Goal: Task Accomplishment & Management: Use online tool/utility

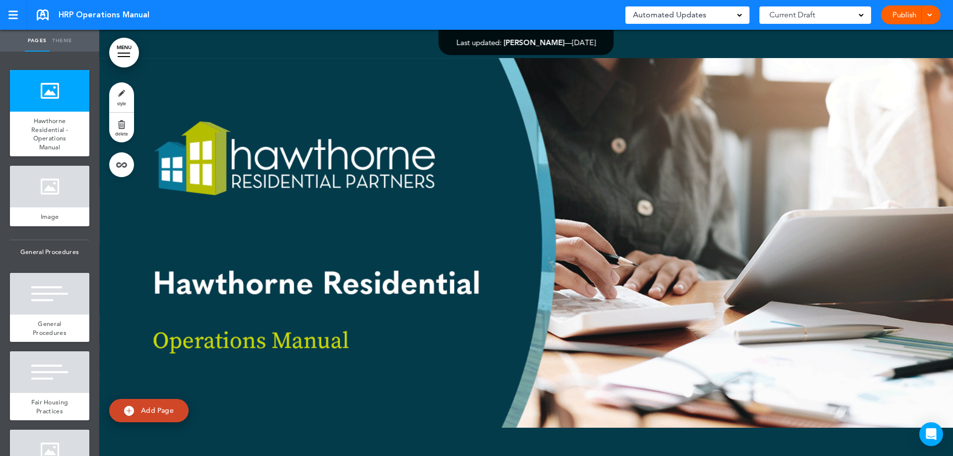
click at [399, 234] on div at bounding box center [526, 243] width 854 height 426
click at [354, 309] on div at bounding box center [526, 243] width 854 height 426
click at [473, 175] on div at bounding box center [526, 243] width 854 height 426
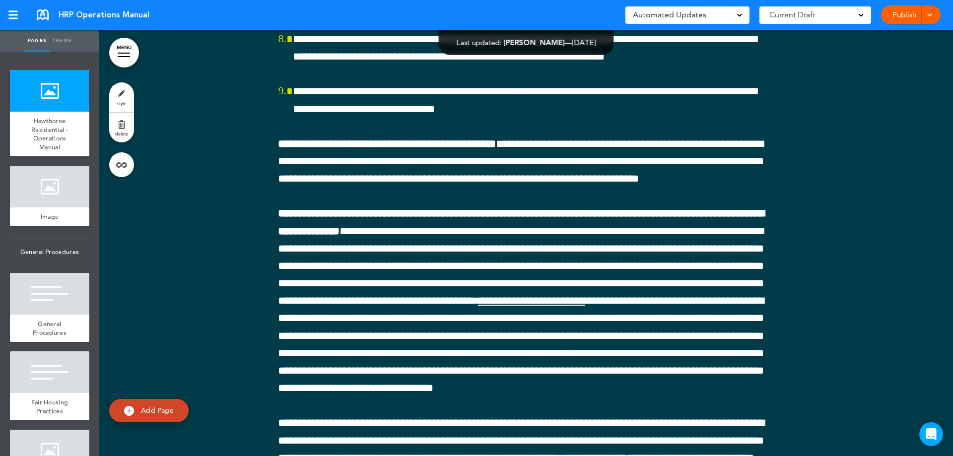
scroll to position [60798, 0]
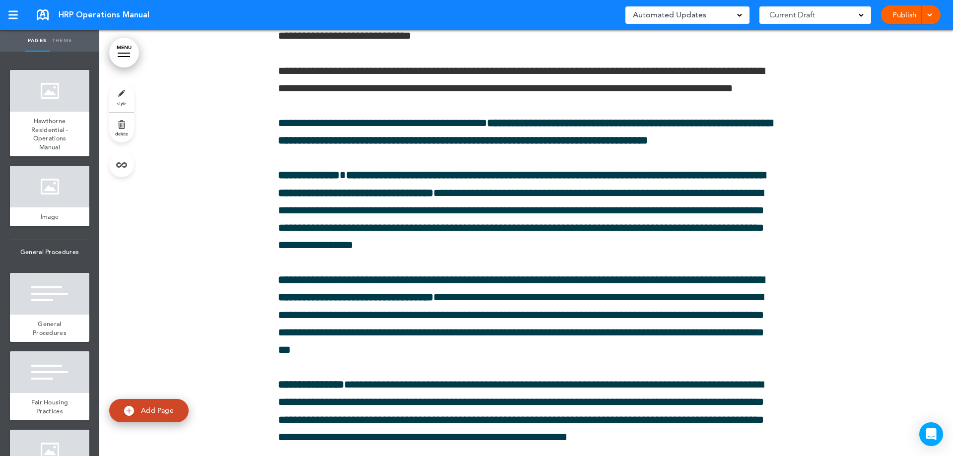
scroll to position [60899, 0]
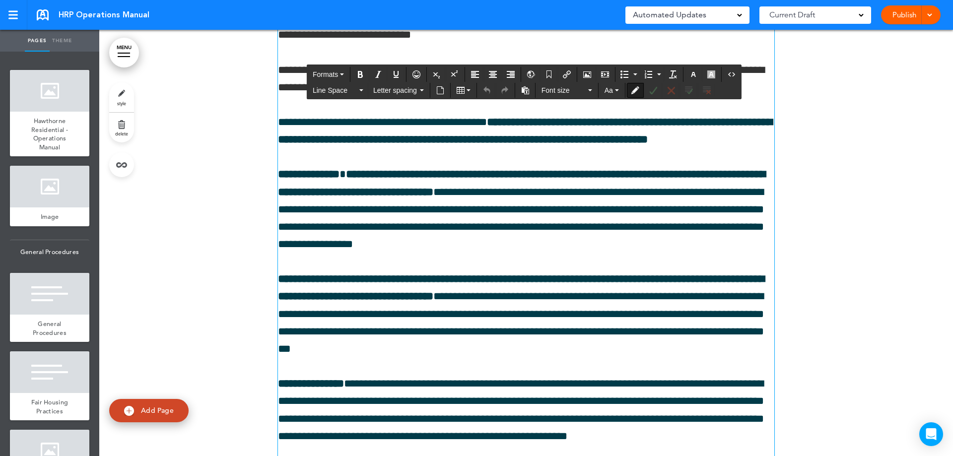
drag, startPoint x: 636, startPoint y: 267, endPoint x: 770, endPoint y: 267, distance: 133.5
drag, startPoint x: 538, startPoint y: 351, endPoint x: 659, endPoint y: 372, distance: 122.3
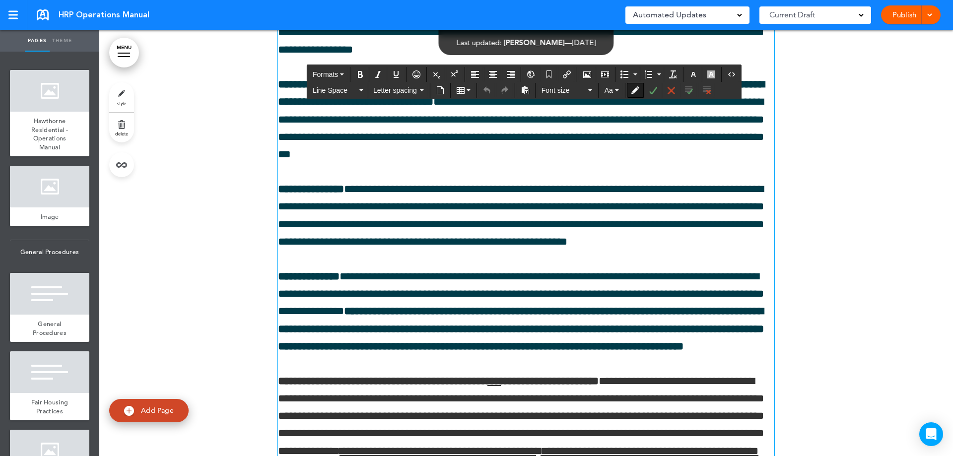
scroll to position [61098, 0]
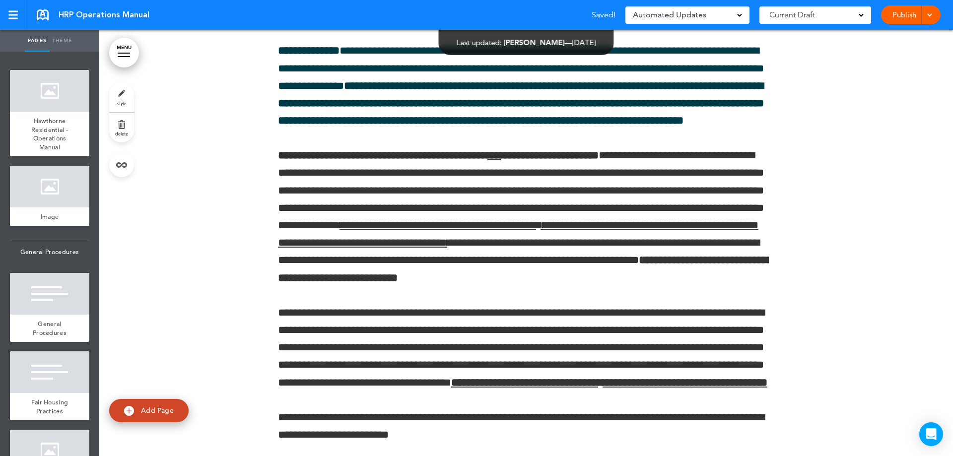
scroll to position [61395, 0]
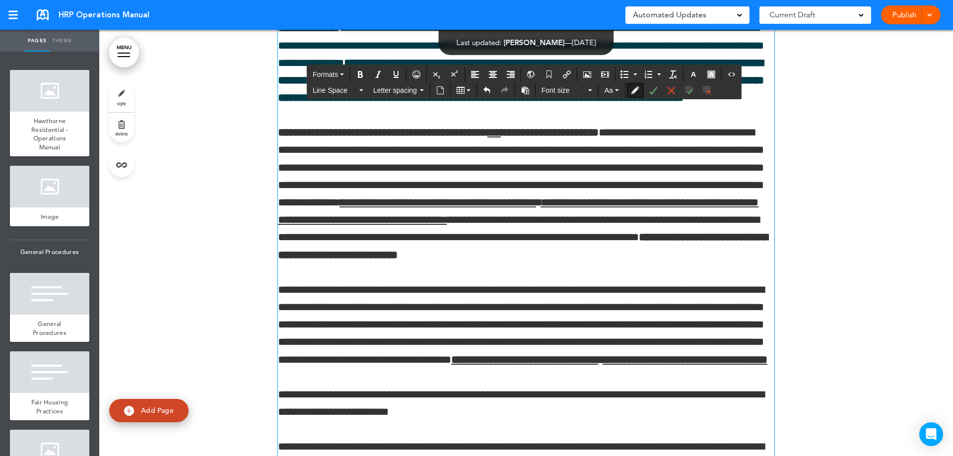
drag, startPoint x: 460, startPoint y: 187, endPoint x: 455, endPoint y: 216, distance: 30.1
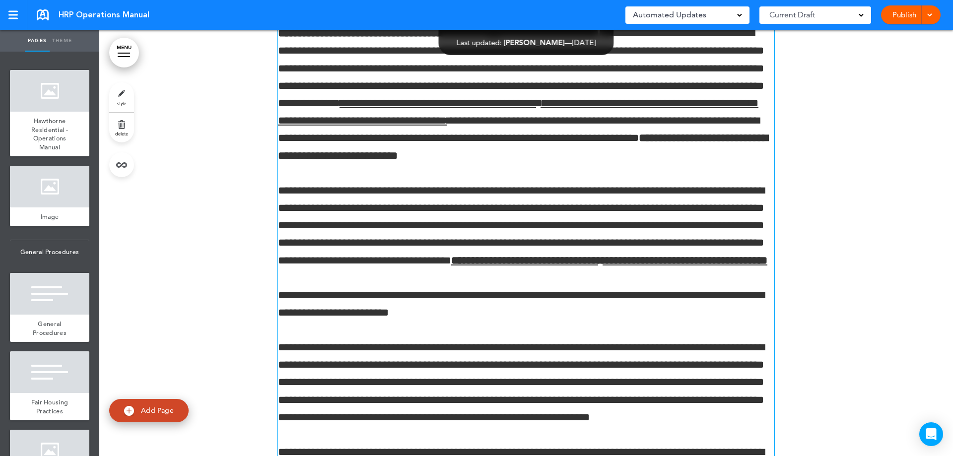
scroll to position [61544, 0]
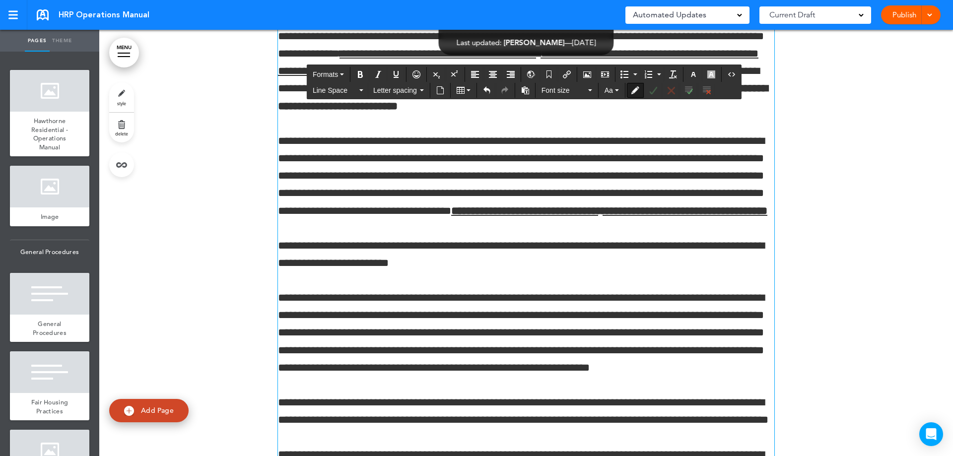
drag, startPoint x: 641, startPoint y: 200, endPoint x: 592, endPoint y: 230, distance: 57.3
click at [360, 74] on icon "Bold" at bounding box center [360, 74] width 8 height 8
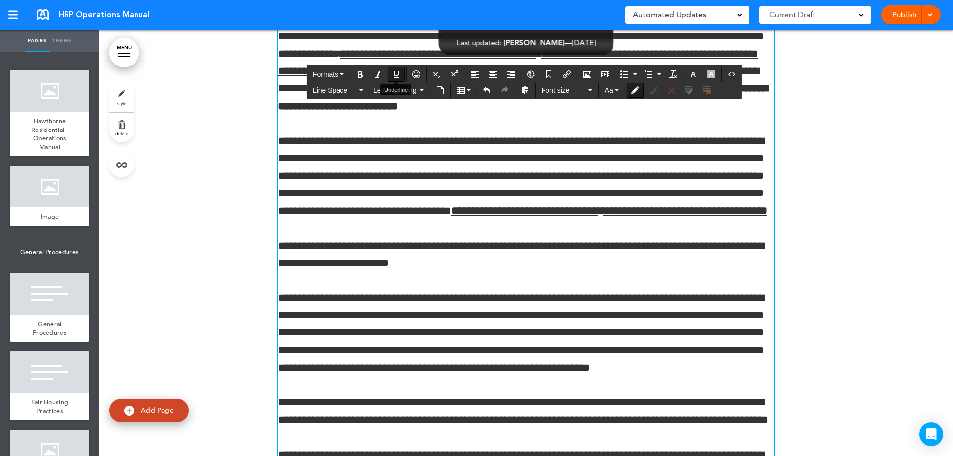
click at [395, 74] on icon "Underline" at bounding box center [396, 74] width 8 height 8
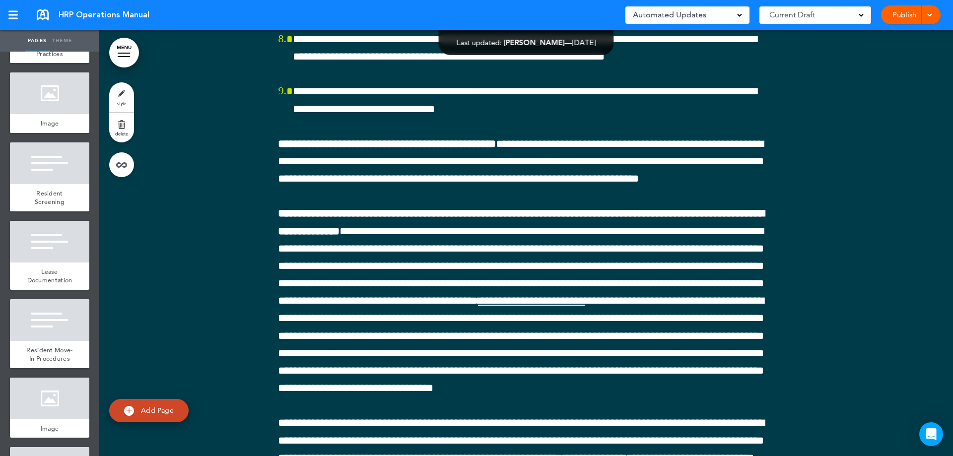
scroll to position [60798, 0]
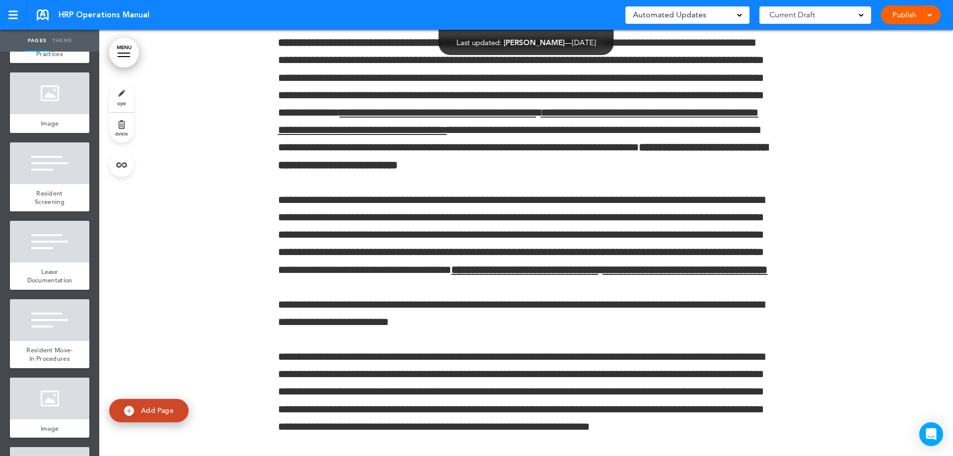
scroll to position [61493, 0]
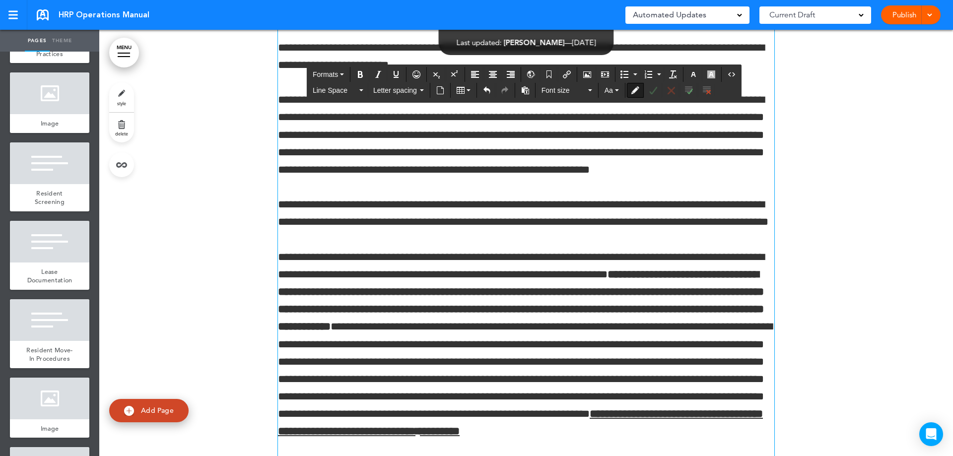
scroll to position [61791, 0]
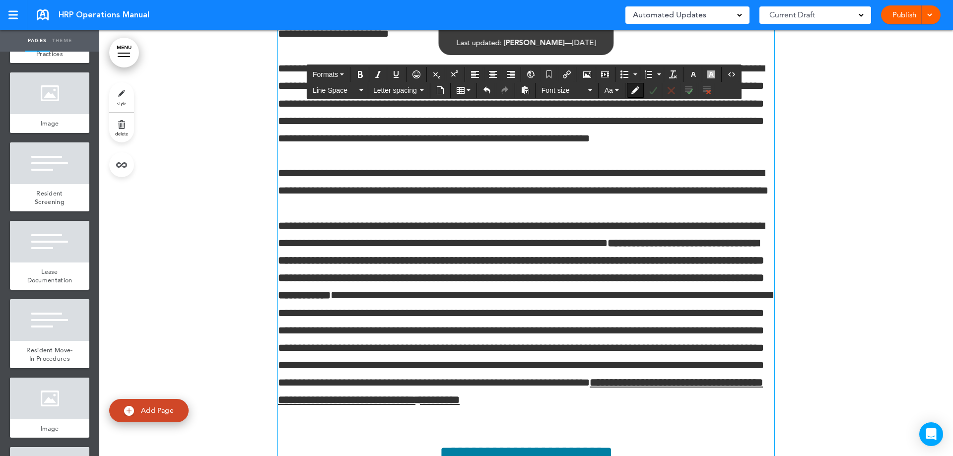
drag, startPoint x: 275, startPoint y: 176, endPoint x: 283, endPoint y: 180, distance: 8.7
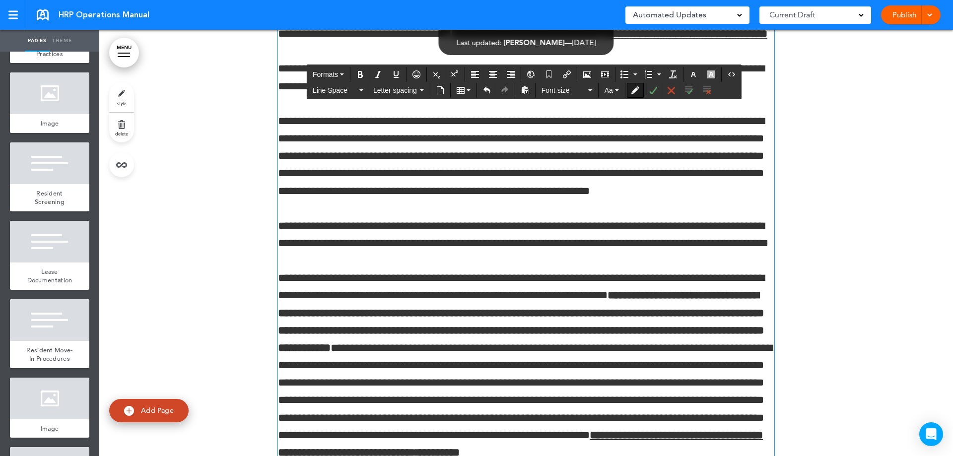
drag, startPoint x: 372, startPoint y: 194, endPoint x: 374, endPoint y: 229, distance: 34.8
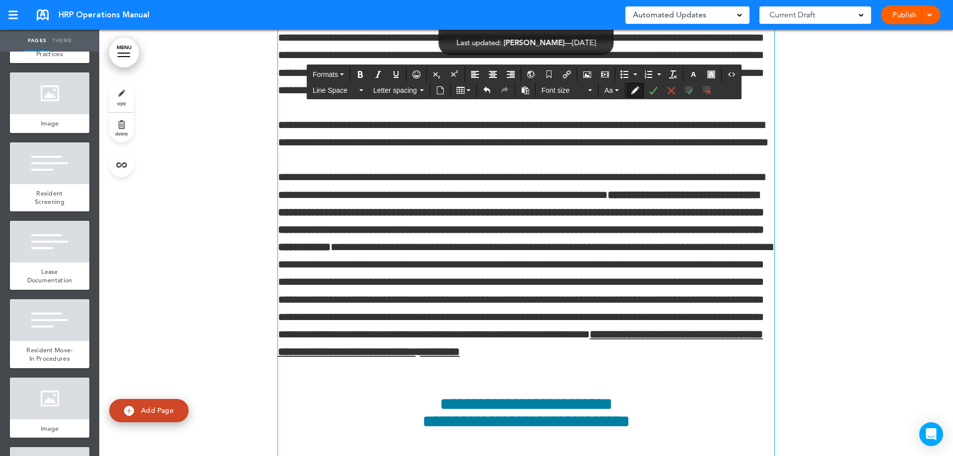
scroll to position [61940, 0]
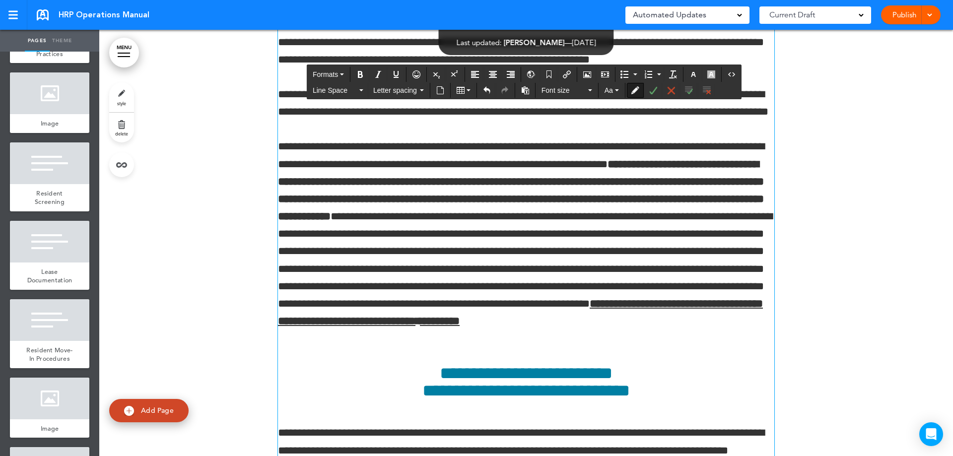
click at [795, 295] on div at bounding box center [526, 161] width 854 height 5637
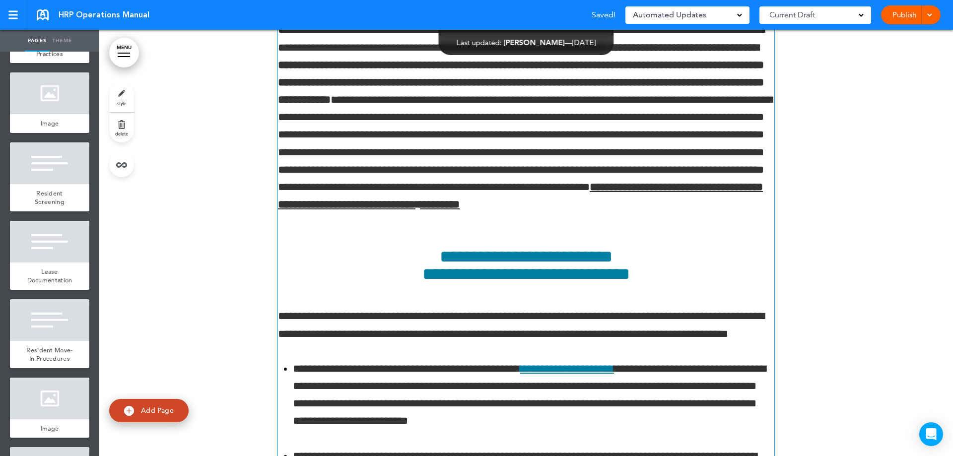
scroll to position [62089, 0]
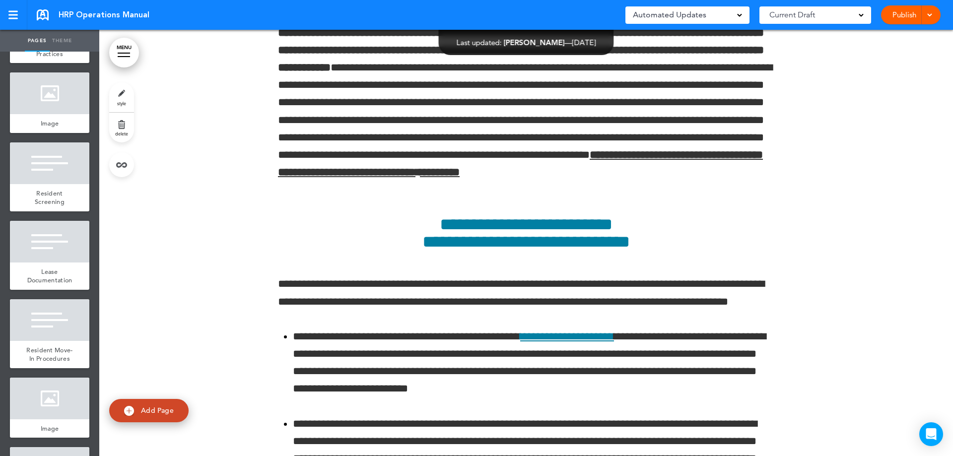
click at [815, 328] on div at bounding box center [526, 12] width 854 height 5637
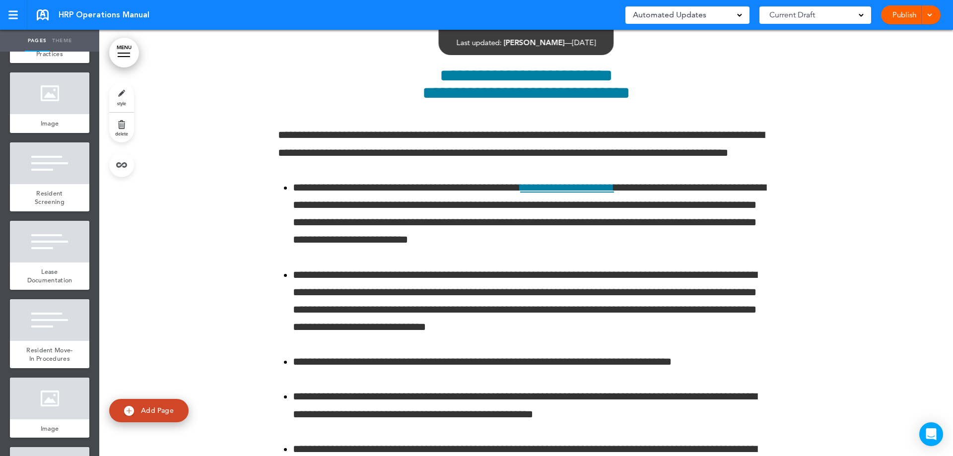
scroll to position [62287, 0]
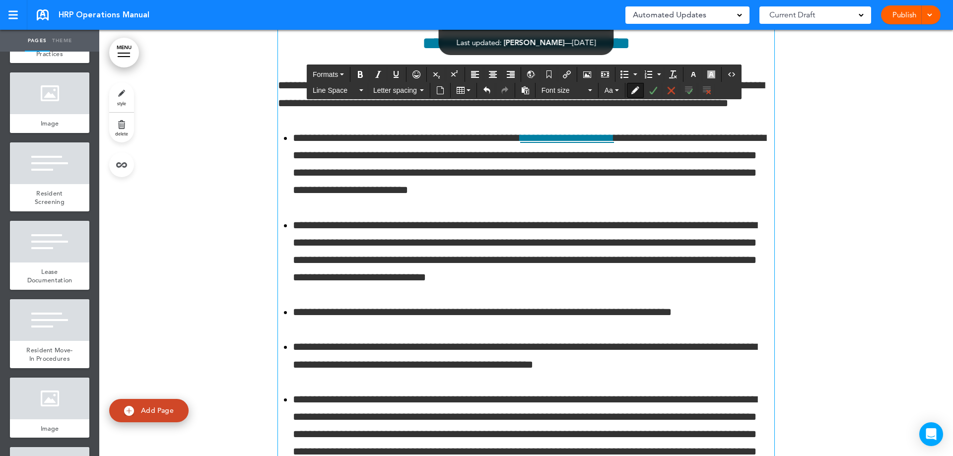
drag, startPoint x: 354, startPoint y: 136, endPoint x: 758, endPoint y: 136, distance: 404.6
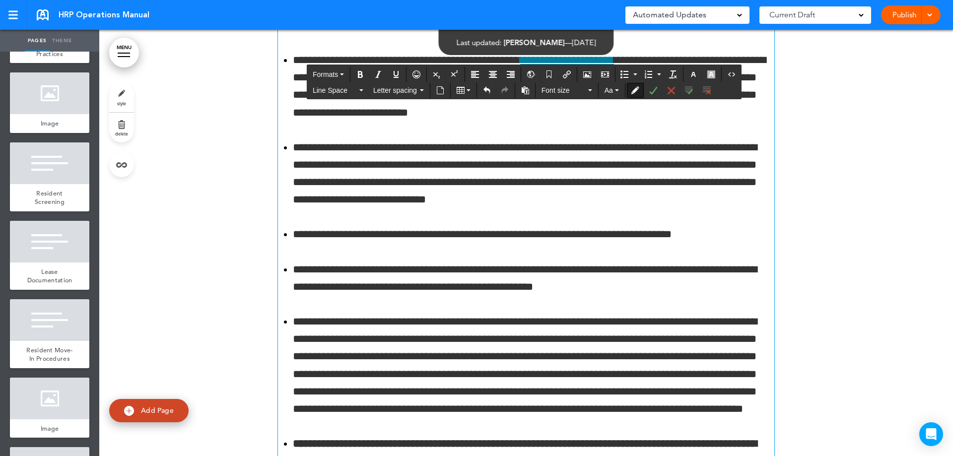
scroll to position [62387, 0]
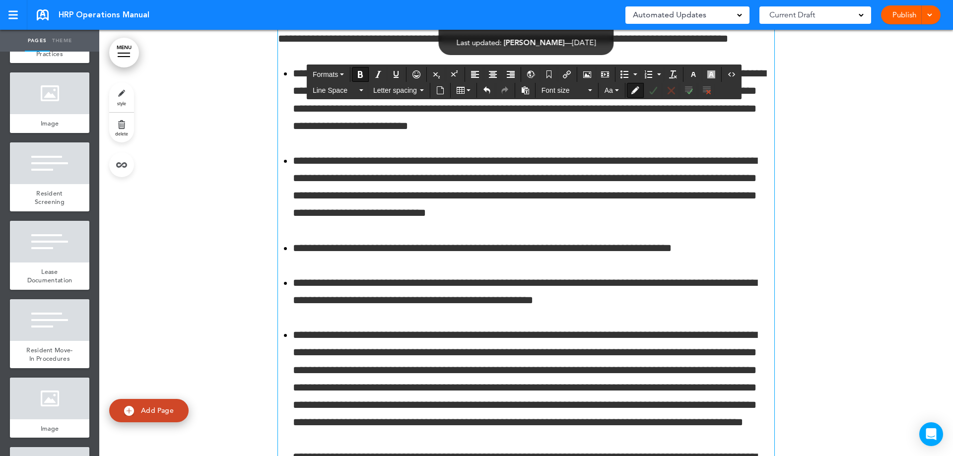
drag, startPoint x: 297, startPoint y: 211, endPoint x: 675, endPoint y: 192, distance: 378.2
drag, startPoint x: 301, startPoint y: 211, endPoint x: 309, endPoint y: 221, distance: 13.1
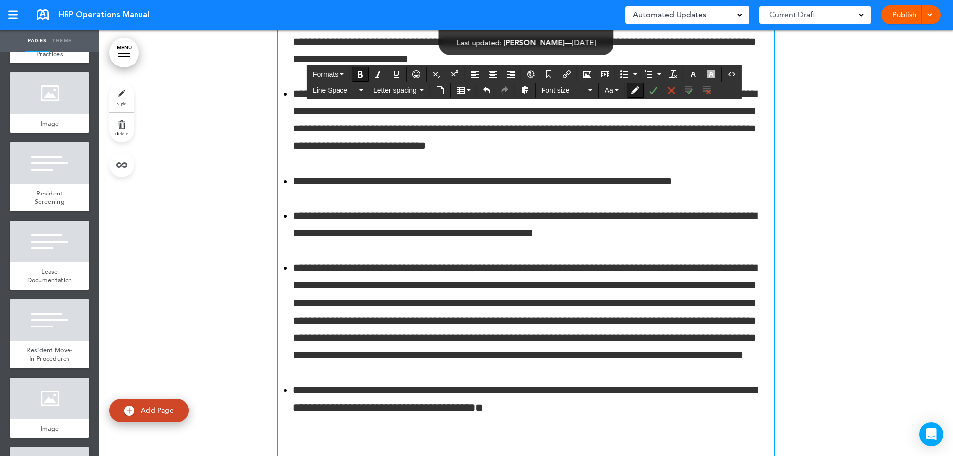
scroll to position [62436, 0]
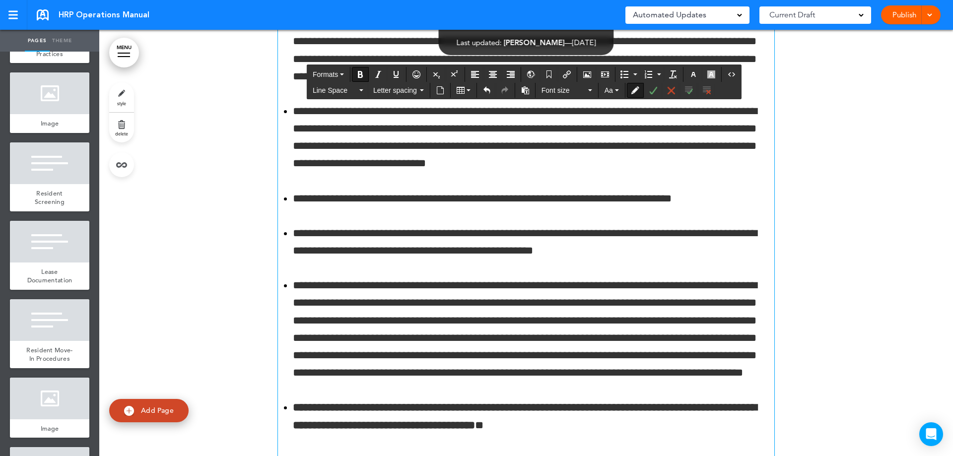
drag, startPoint x: 516, startPoint y: 405, endPoint x: 275, endPoint y: 195, distance: 319.1
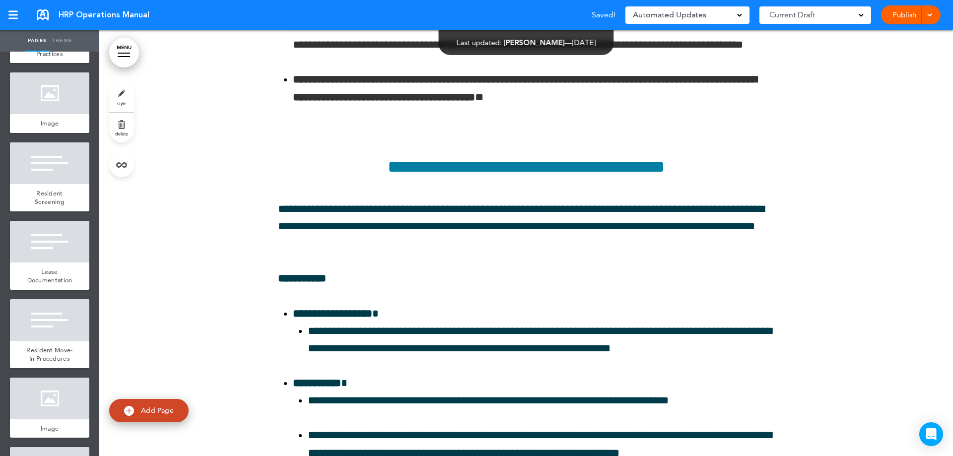
scroll to position [62784, 0]
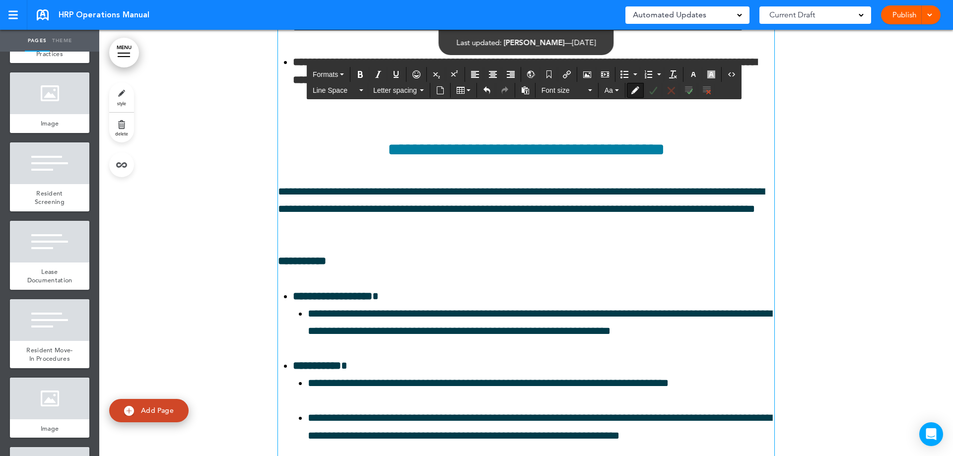
drag, startPoint x: 475, startPoint y: 180, endPoint x: 453, endPoint y: 193, distance: 26.0
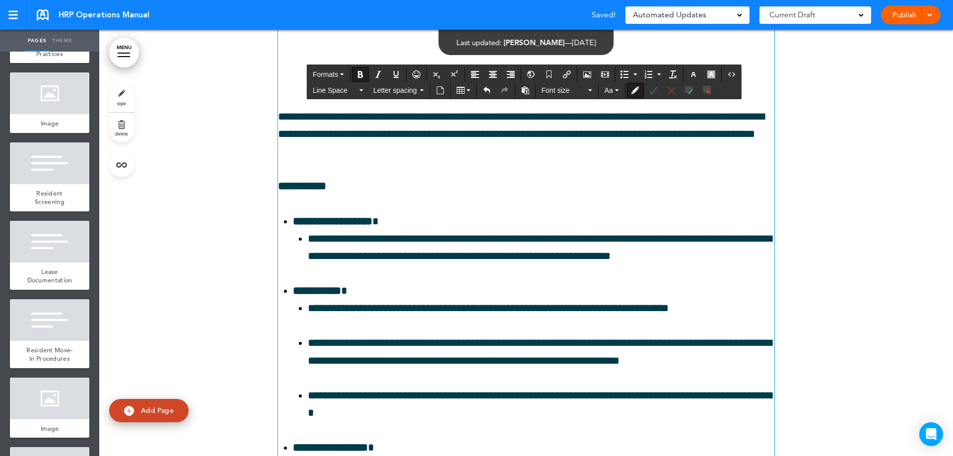
scroll to position [62883, 0]
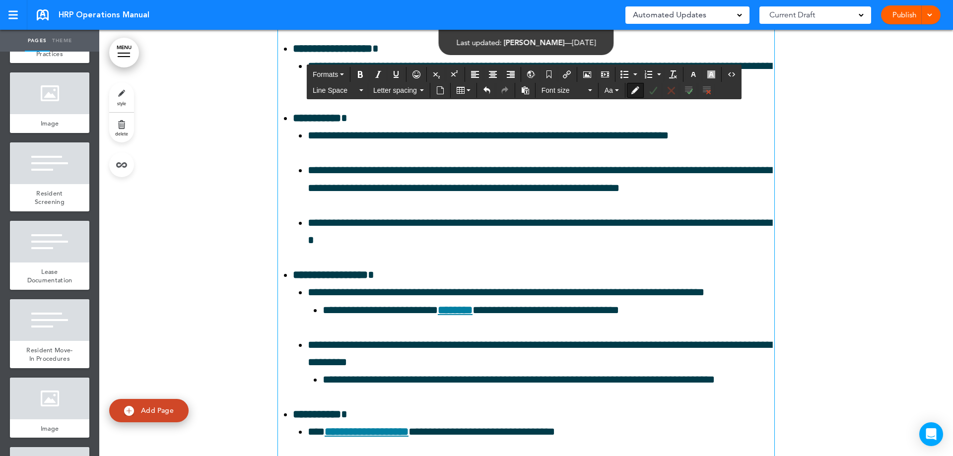
scroll to position [63032, 0]
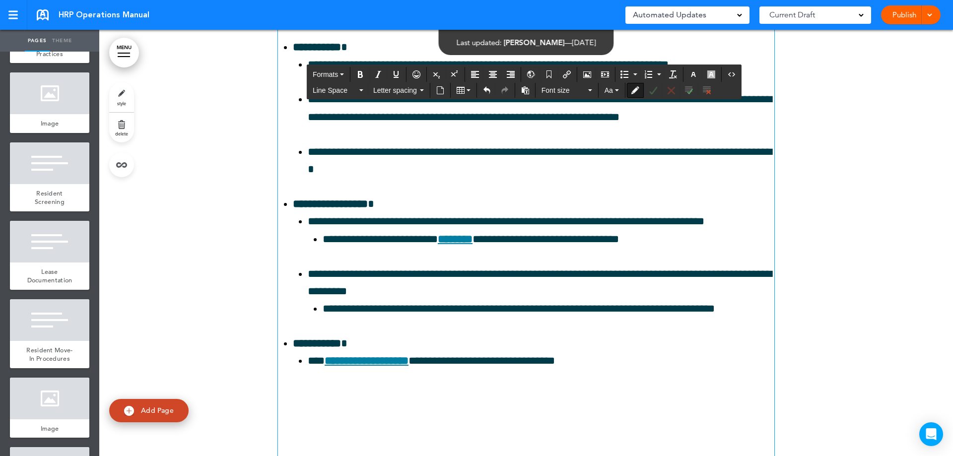
scroll to position [63131, 0]
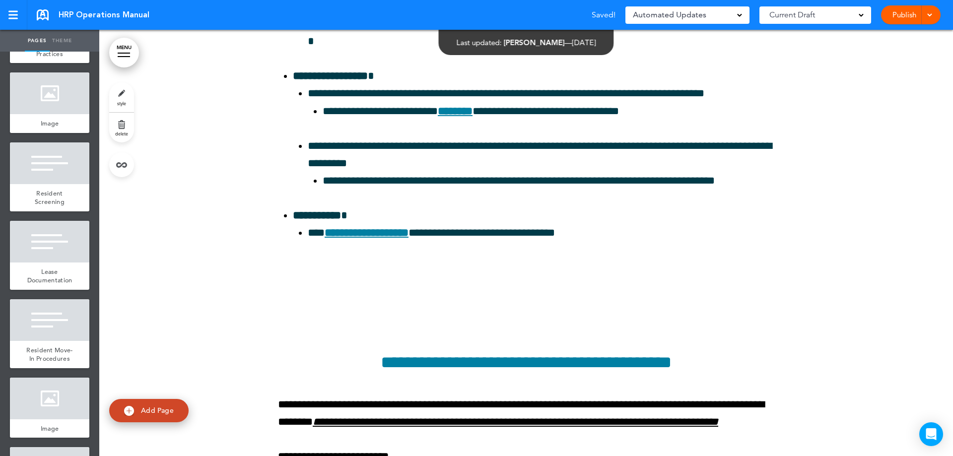
scroll to position [63280, 0]
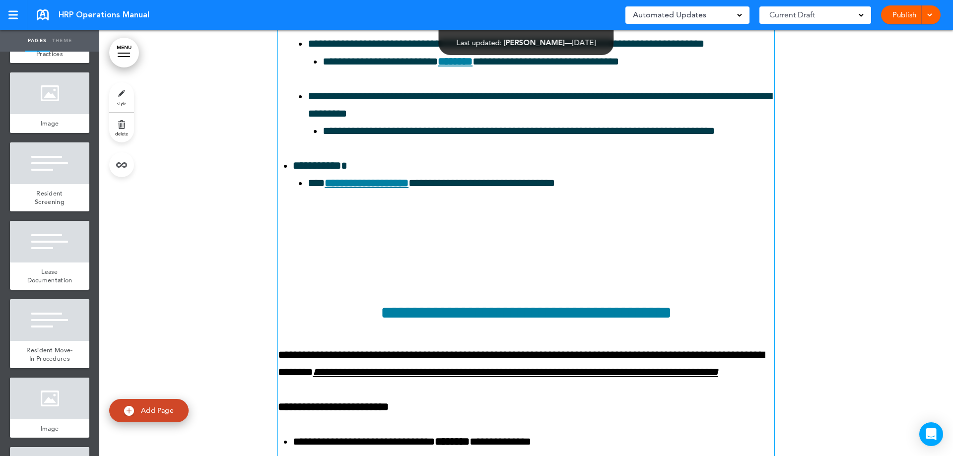
drag, startPoint x: 565, startPoint y: 223, endPoint x: 569, endPoint y: 220, distance: 5.4
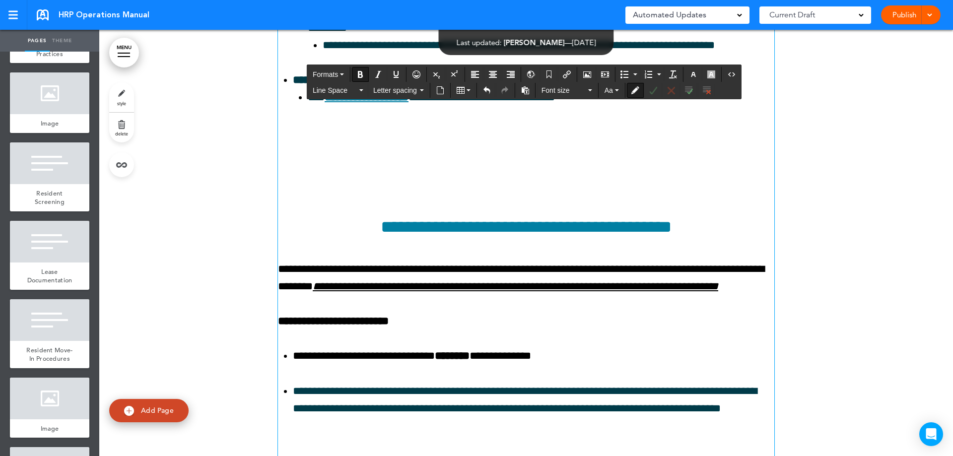
scroll to position [63380, 0]
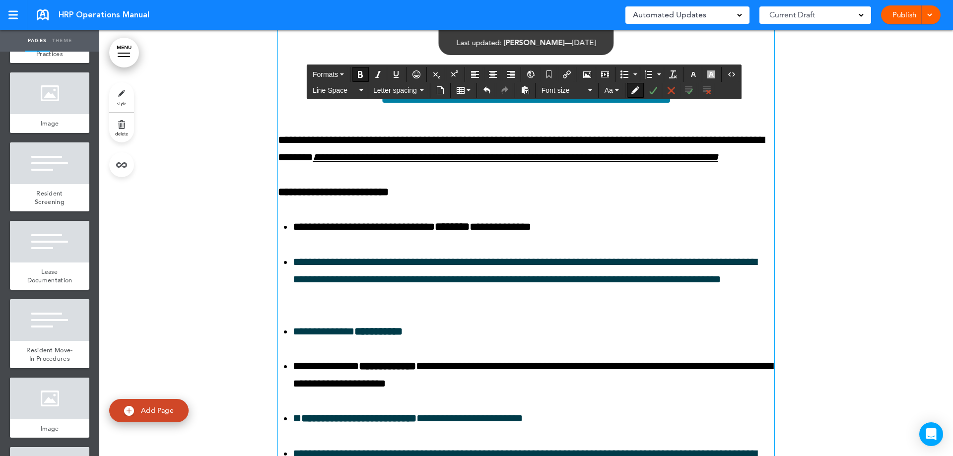
scroll to position [63528, 0]
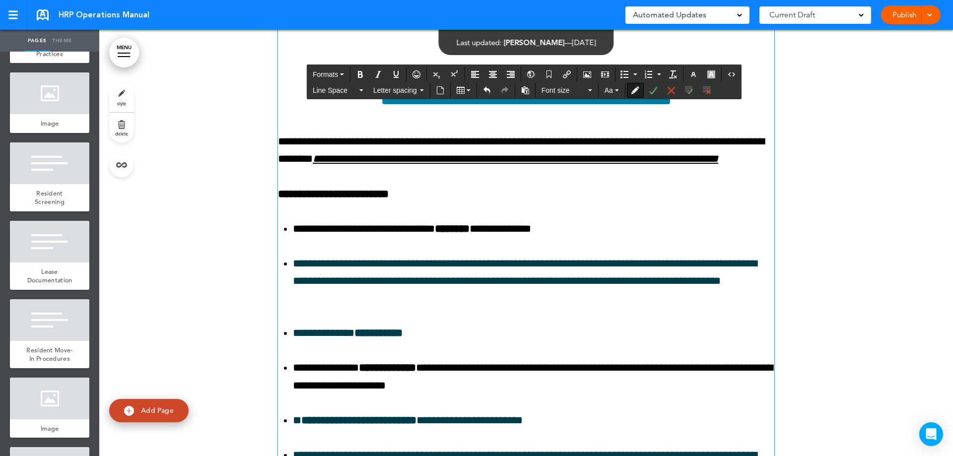
drag, startPoint x: 753, startPoint y: 187, endPoint x: 767, endPoint y: 195, distance: 16.3
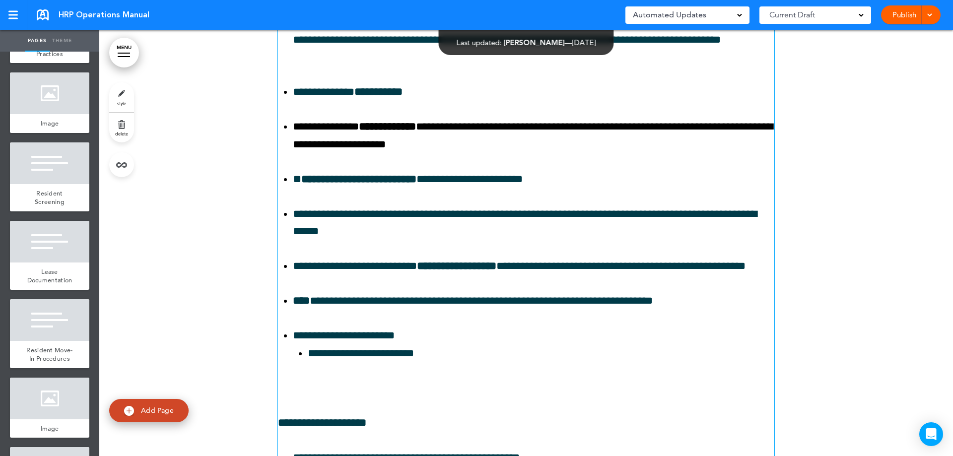
scroll to position [63777, 0]
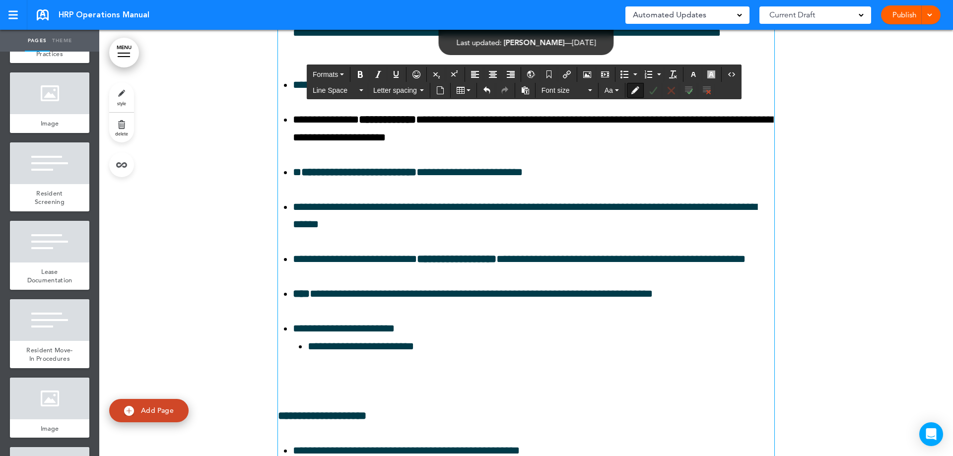
drag, startPoint x: 428, startPoint y: 288, endPoint x: 276, endPoint y: 254, distance: 155.1
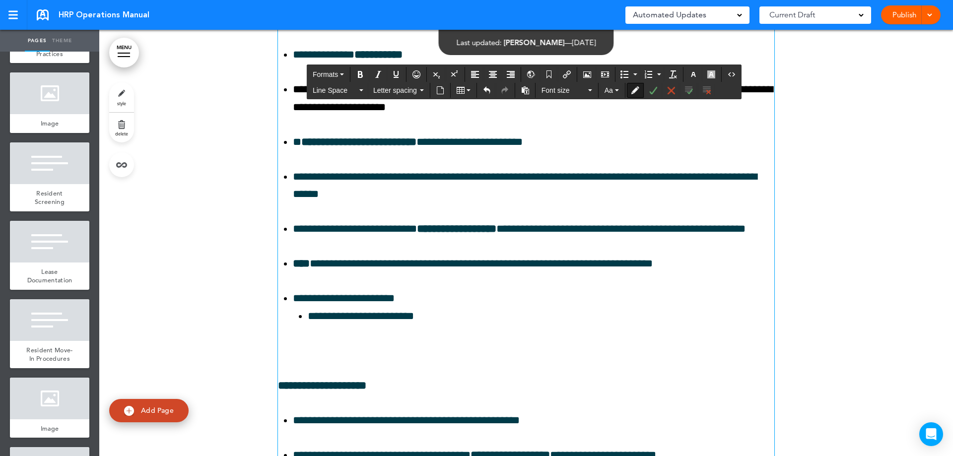
scroll to position [63926, 0]
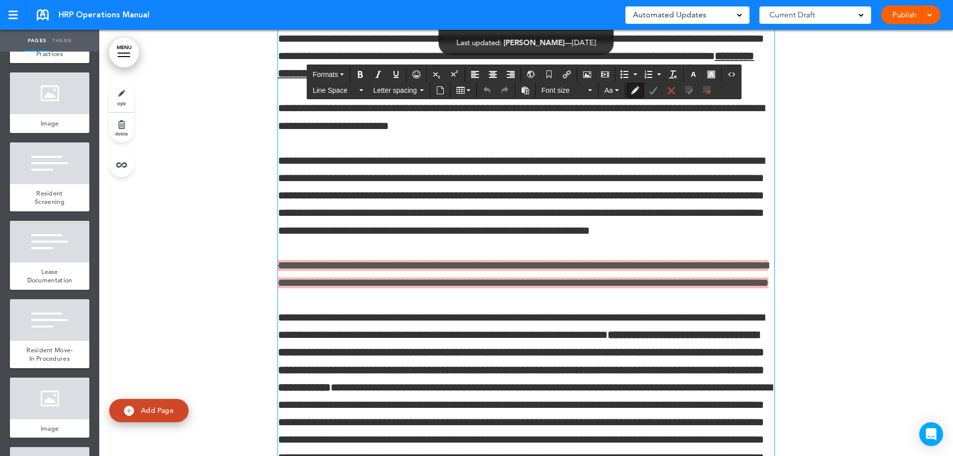
scroll to position [61842, 0]
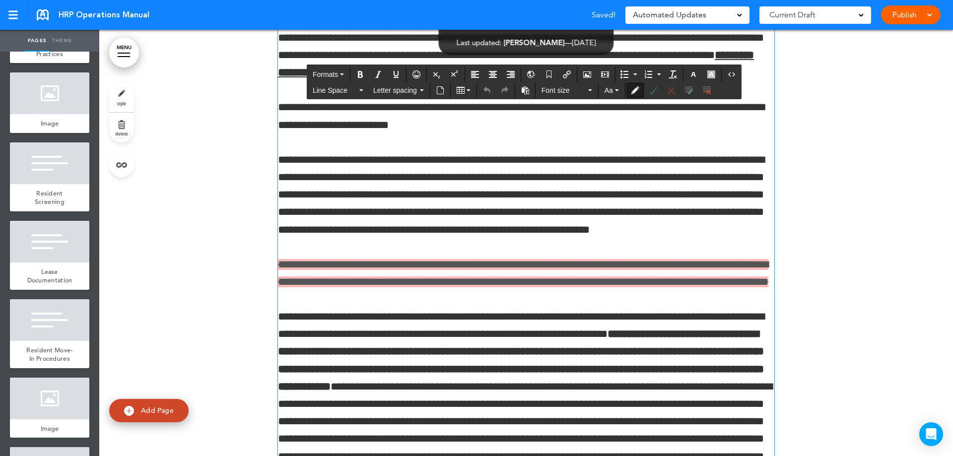
drag, startPoint x: 401, startPoint y: 231, endPoint x: 518, endPoint y: 234, distance: 117.7
click at [564, 76] on icon "Insert/edit airmason link" at bounding box center [567, 74] width 8 height 8
type input "**********"
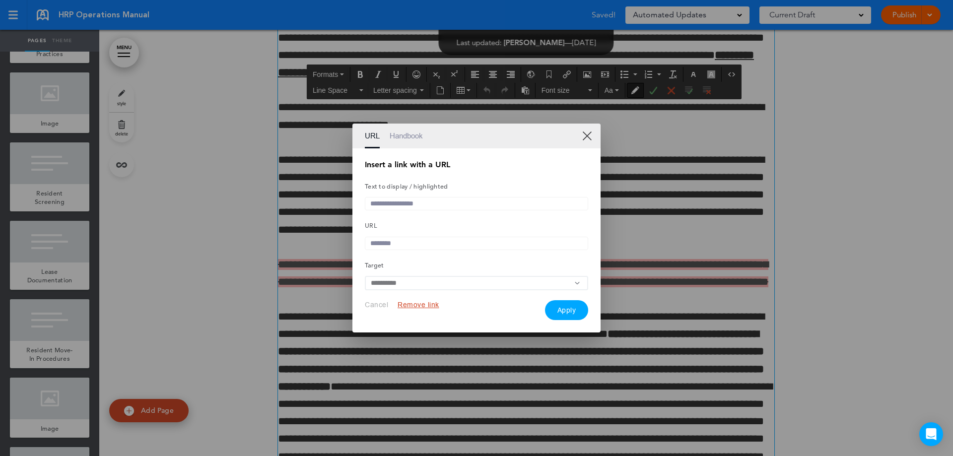
click at [389, 244] on input "text" at bounding box center [476, 243] width 223 height 13
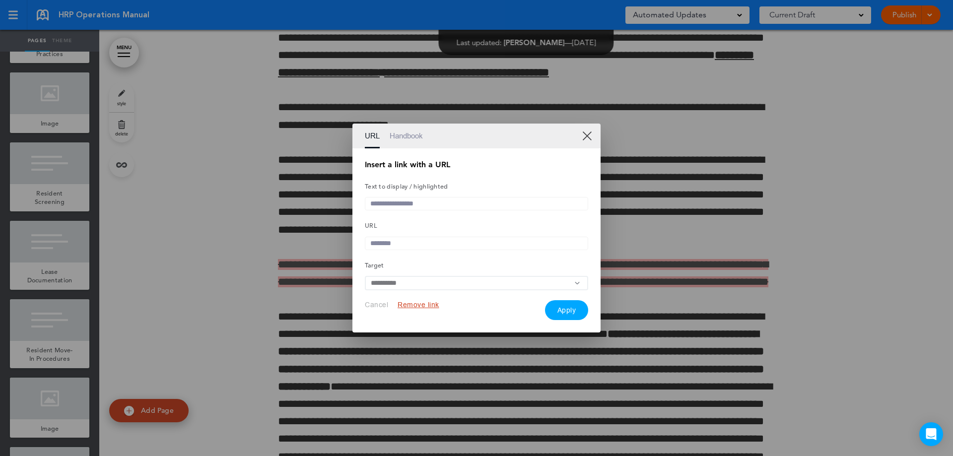
paste input "**********"
type input "**********"
click at [572, 312] on button "Apply" at bounding box center [567, 311] width 44 height 20
